Goal: Find contact information: Find contact information

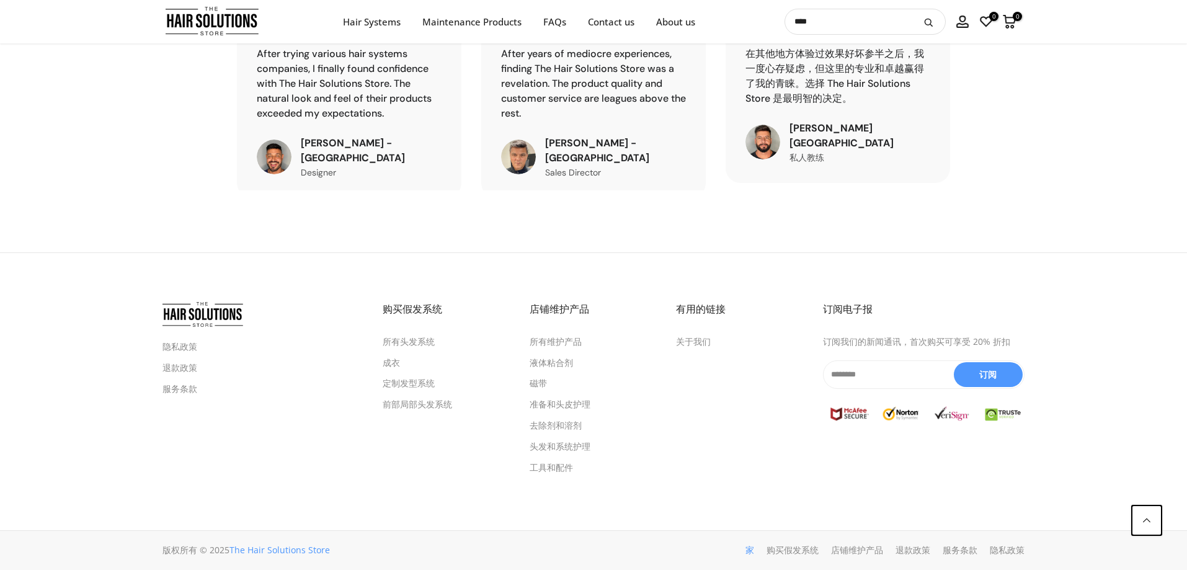
scroll to position [4355, 0]
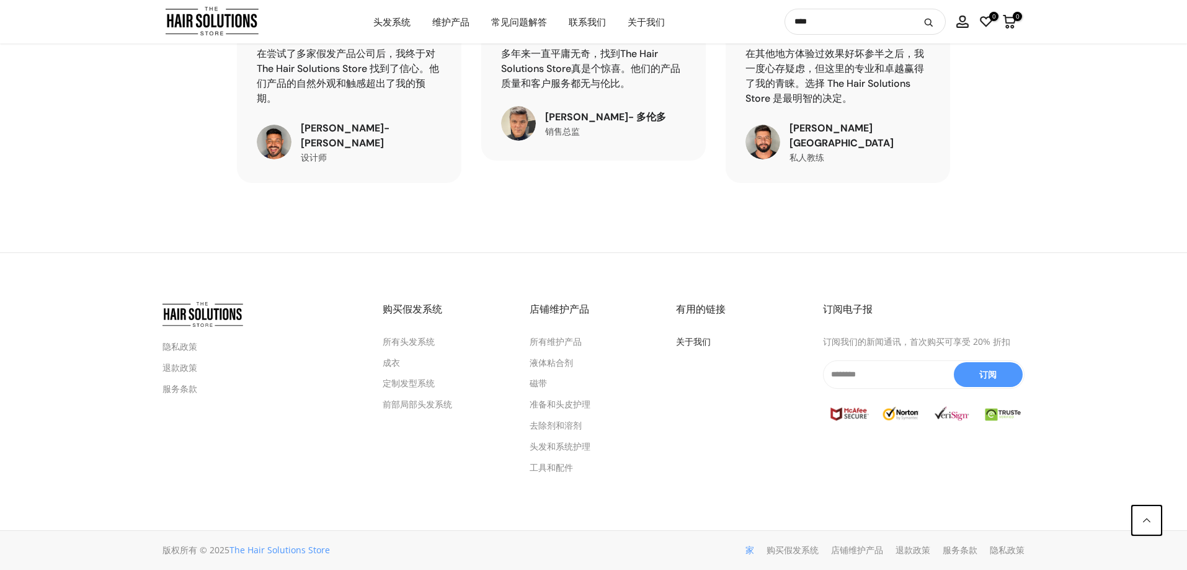
click at [692, 337] on font "关于我们" at bounding box center [693, 342] width 35 height 12
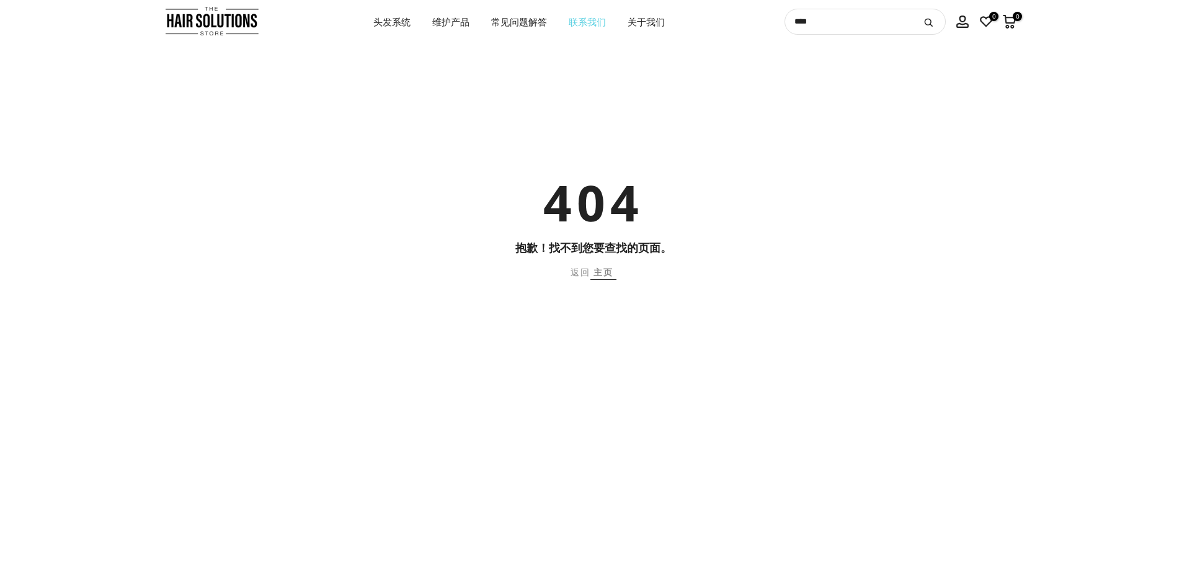
click at [575, 21] on font "联系我们" at bounding box center [587, 22] width 37 height 12
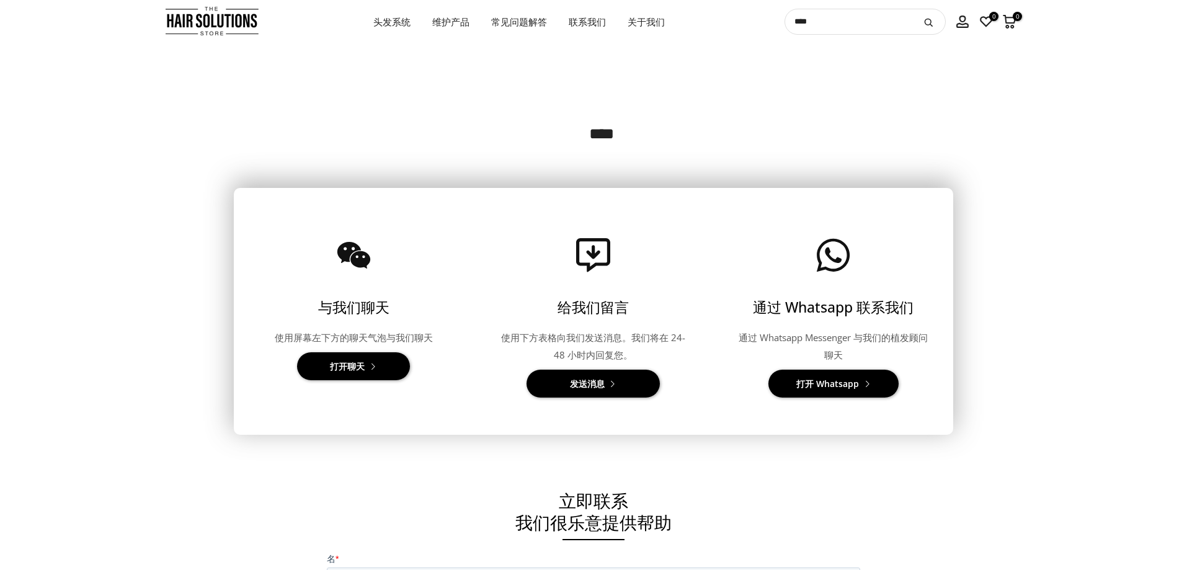
drag, startPoint x: 861, startPoint y: 398, endPoint x: 861, endPoint y: 390, distance: 8.1
click at [861, 397] on div "通过 Whatsapp 联系我们 通过 Whatsapp Messenger 与我们的植发顾问聊天 打开 Whatsapp" at bounding box center [833, 311] width 215 height 197
click at [860, 387] on link "打开 Whatsapp" at bounding box center [833, 384] width 130 height 28
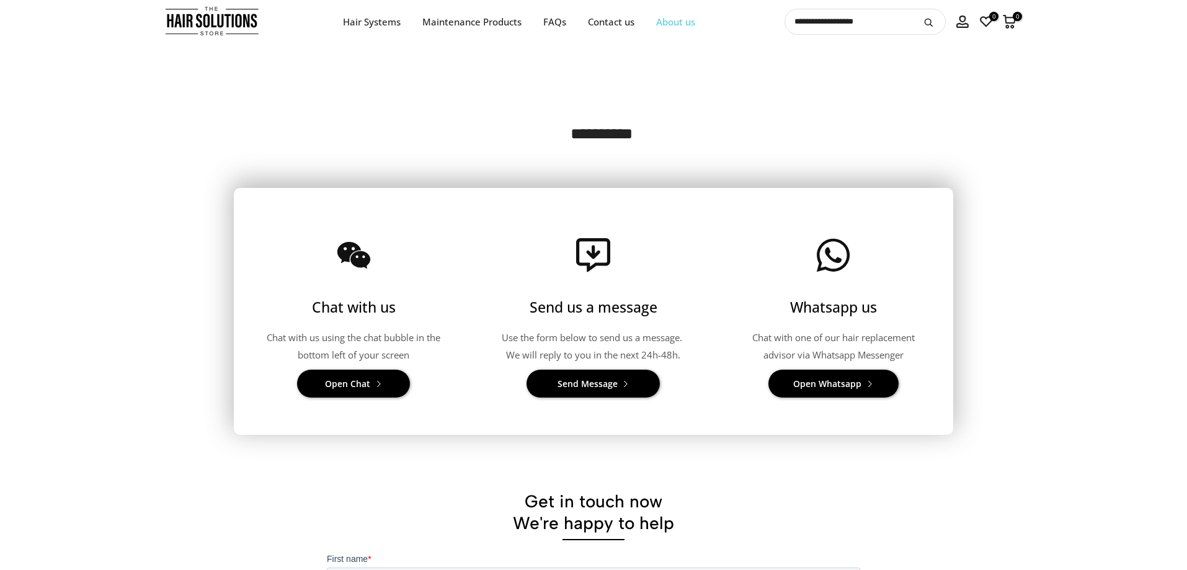
click at [691, 24] on link "About us" at bounding box center [676, 22] width 61 height 16
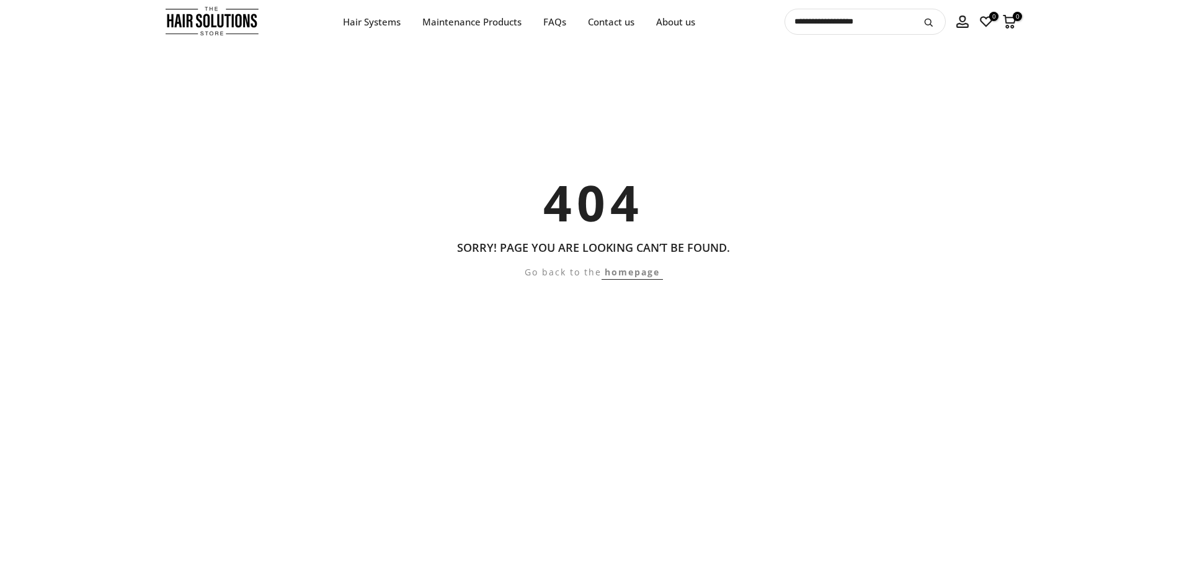
drag, startPoint x: 796, startPoint y: 375, endPoint x: 813, endPoint y: 375, distance: 16.1
click at [796, 375] on div "404 Sorry! Page you are looking can’t be found. Go back to the homepage" at bounding box center [593, 309] width 1187 height 285
